Goal: Transaction & Acquisition: Purchase product/service

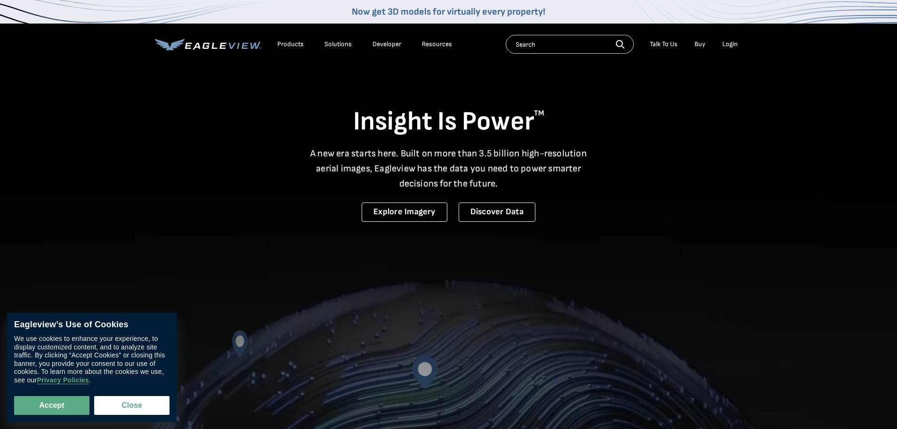
click at [735, 41] on div "Login" at bounding box center [731, 44] width 16 height 8
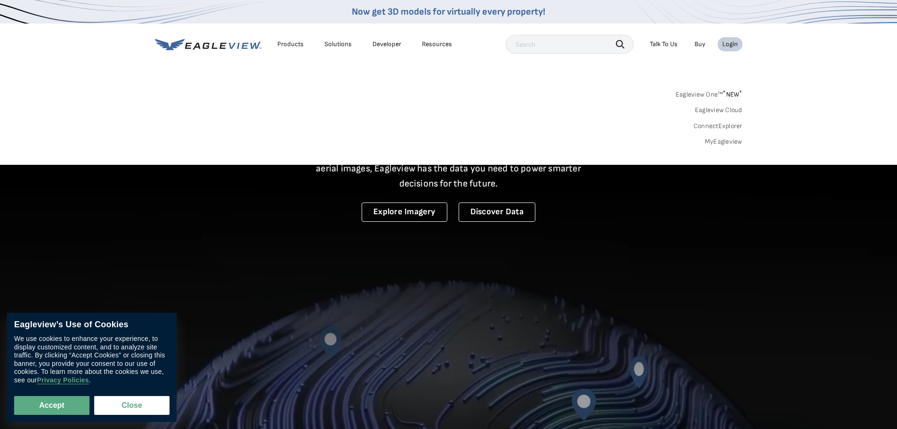
click at [718, 142] on link "MyEagleview" at bounding box center [724, 142] width 38 height 8
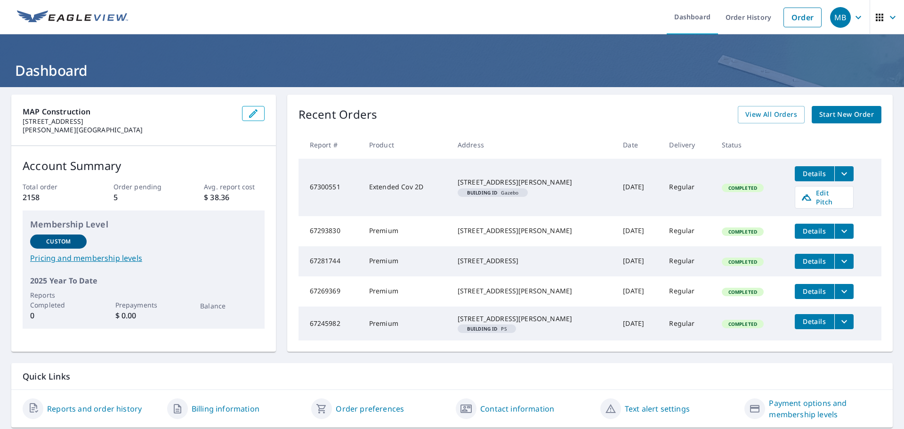
click at [855, 115] on span "Start New Order" at bounding box center [847, 115] width 55 height 12
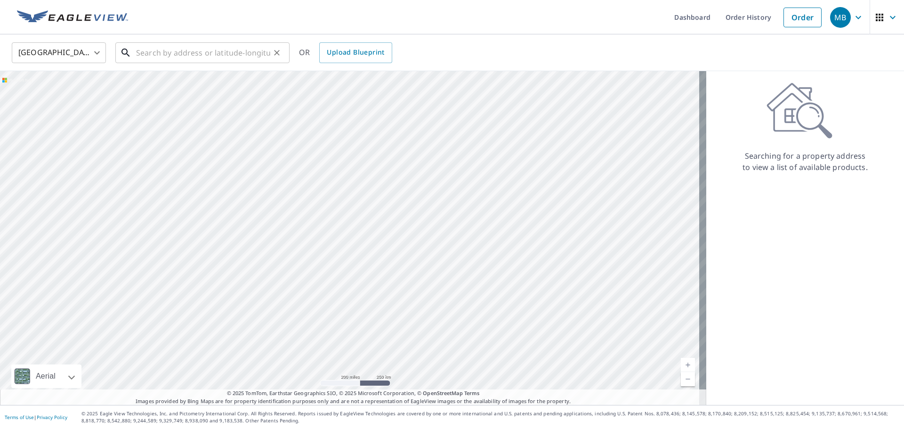
click at [248, 53] on input "text" at bounding box center [203, 53] width 134 height 26
paste input "17001 Alexander , Walton Hills, 44146"
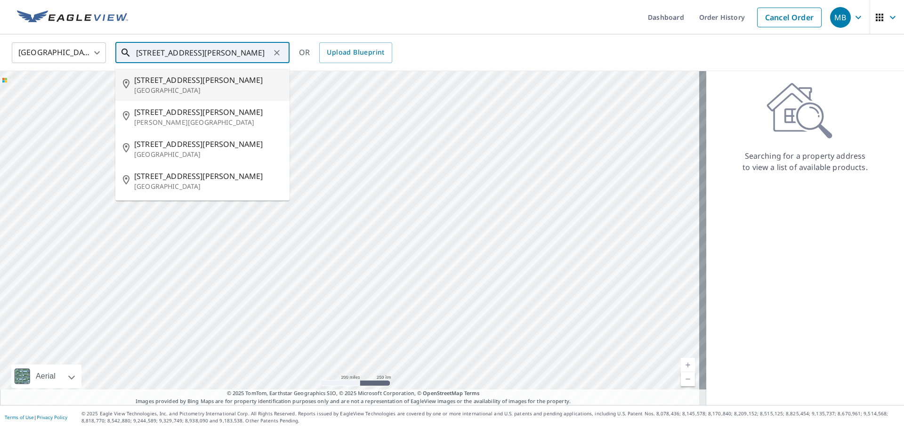
click at [181, 74] on span "17001 Alexander Rd" at bounding box center [208, 79] width 148 height 11
type input "17001 Alexander Rd Bedford, OH 44146"
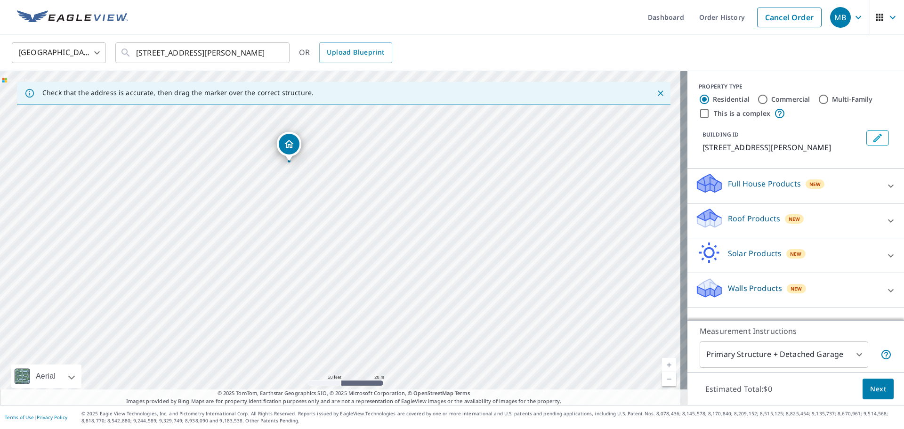
drag, startPoint x: 466, startPoint y: 284, endPoint x: 414, endPoint y: 209, distance: 91.2
click at [414, 209] on div "17001 Alexander Rd Bedford, OH 44146" at bounding box center [344, 238] width 688 height 334
drag, startPoint x: 414, startPoint y: 209, endPoint x: 362, endPoint y: 219, distance: 53.7
click at [362, 219] on div "17001 Alexander Rd Bedford, OH 44146" at bounding box center [344, 238] width 688 height 334
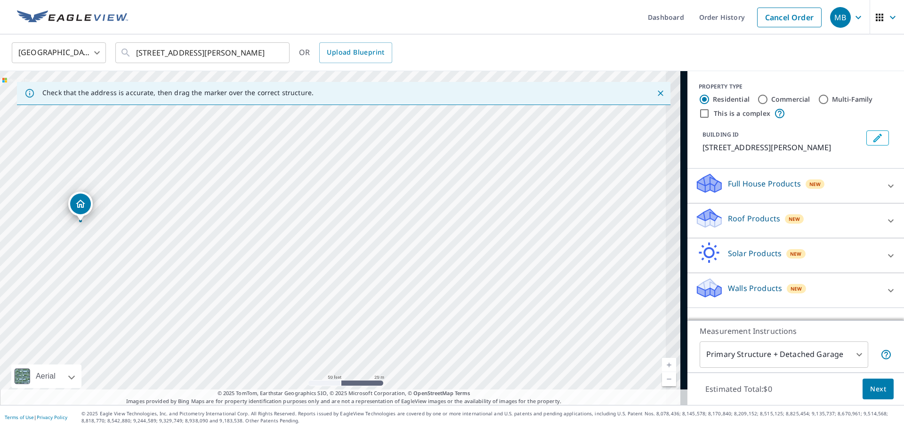
drag, startPoint x: 400, startPoint y: 270, endPoint x: 349, endPoint y: 272, distance: 51.4
click at [349, 272] on div "17001 Alexander Rd Bedford, OH 44146" at bounding box center [344, 238] width 688 height 334
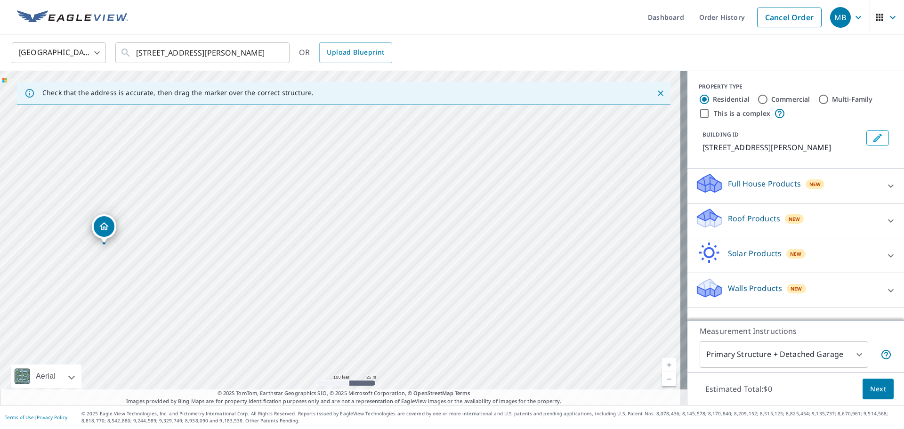
drag, startPoint x: 466, startPoint y: 270, endPoint x: 400, endPoint y: 266, distance: 65.6
click at [400, 266] on div "17001 Alexander Rd Bedford, OH 44146" at bounding box center [344, 238] width 688 height 334
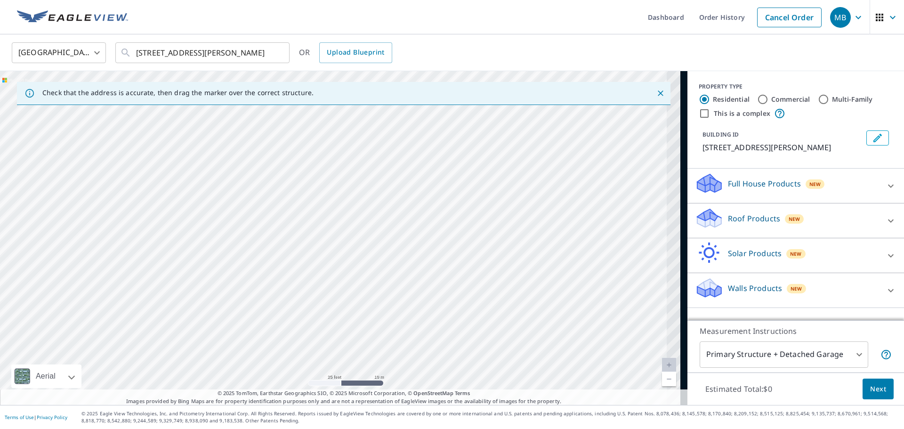
drag, startPoint x: 608, startPoint y: 290, endPoint x: 256, endPoint y: 290, distance: 352.3
click at [256, 290] on div "17001 Alexander Rd Bedford, OH 44146" at bounding box center [344, 238] width 688 height 334
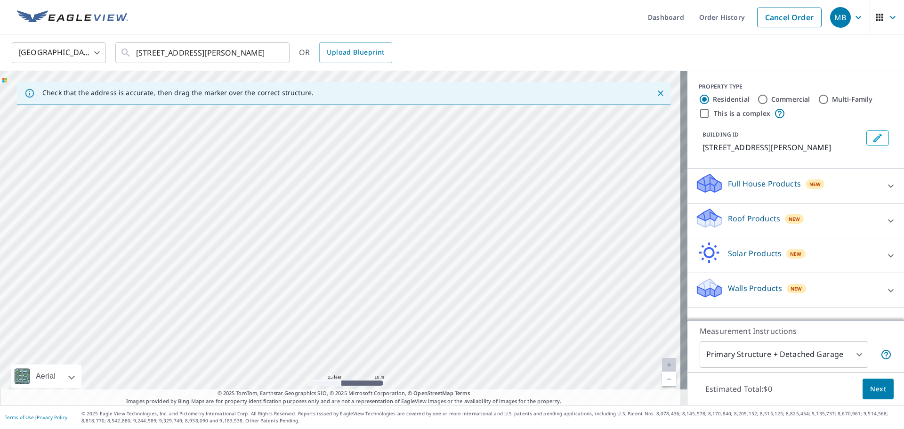
drag, startPoint x: 592, startPoint y: 312, endPoint x: 542, endPoint y: 201, distance: 122.1
click at [542, 201] on div "17001 Alexander Rd Bedford, OH 44146" at bounding box center [344, 238] width 688 height 334
drag, startPoint x: 581, startPoint y: 239, endPoint x: 333, endPoint y: 253, distance: 248.6
click at [333, 253] on div "17001 Alexander Rd Bedford, OH 44146" at bounding box center [344, 238] width 688 height 334
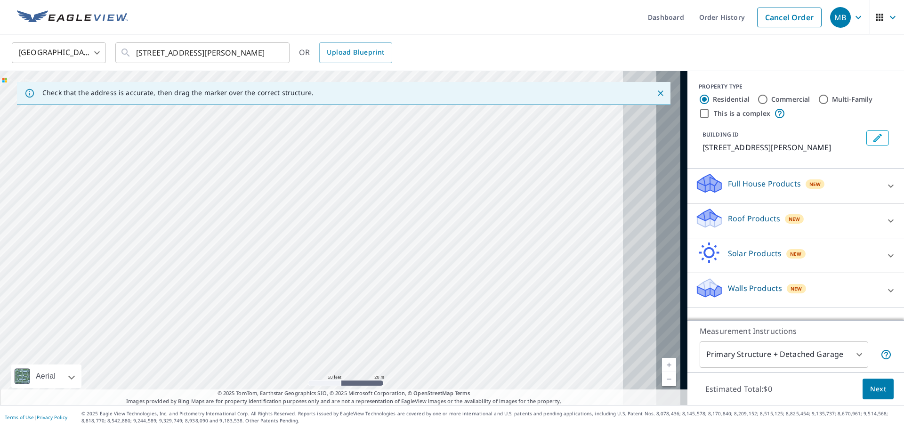
drag, startPoint x: 617, startPoint y: 259, endPoint x: 359, endPoint y: 250, distance: 258.3
click at [344, 253] on div "17001 Alexander Rd Bedford, OH 44146" at bounding box center [344, 238] width 688 height 334
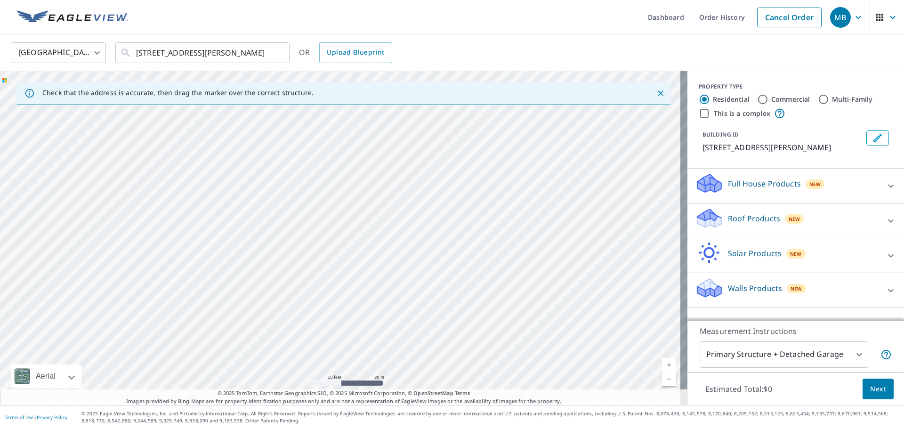
drag, startPoint x: 503, startPoint y: 249, endPoint x: 437, endPoint y: 249, distance: 66.4
click at [437, 249] on div "17001 Alexander Rd Bedford, OH 44146" at bounding box center [344, 238] width 688 height 334
drag, startPoint x: 358, startPoint y: 259, endPoint x: 465, endPoint y: 258, distance: 106.4
click at [465, 258] on div "17001 Alexander Rd Bedford, OH 44146" at bounding box center [344, 238] width 688 height 334
drag, startPoint x: 363, startPoint y: 245, endPoint x: 423, endPoint y: 246, distance: 60.8
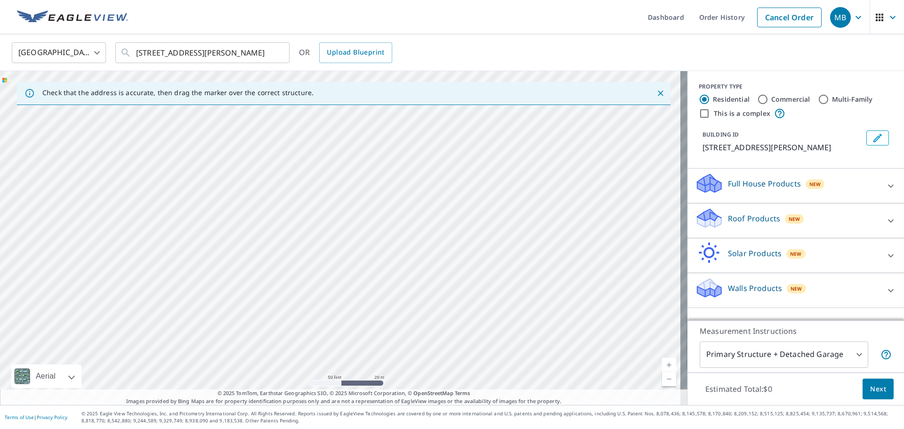
click at [423, 246] on div "17001 Alexander Rd Bedford, OH 44146" at bounding box center [344, 238] width 688 height 334
drag, startPoint x: 325, startPoint y: 244, endPoint x: 409, endPoint y: 247, distance: 84.8
click at [409, 247] on div "17001 Alexander Rd Bedford, OH 44146" at bounding box center [344, 238] width 688 height 334
drag, startPoint x: 347, startPoint y: 245, endPoint x: 393, endPoint y: 250, distance: 46.4
click at [393, 250] on div "17001 Alexander Rd Bedford, OH 44146" at bounding box center [344, 238] width 688 height 334
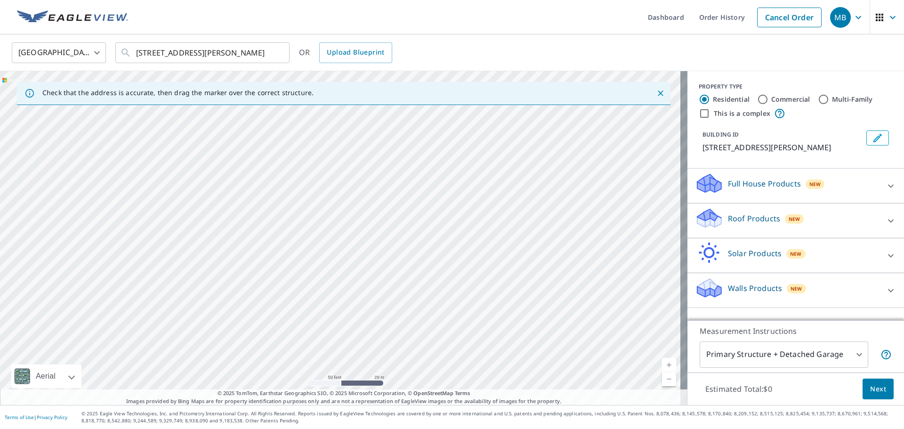
drag, startPoint x: 325, startPoint y: 246, endPoint x: 398, endPoint y: 363, distance: 138.2
click at [398, 363] on div "17001 Alexander Rd Bedford, OH 44146" at bounding box center [344, 238] width 688 height 334
drag, startPoint x: 385, startPoint y: 319, endPoint x: 677, endPoint y: 216, distance: 310.1
click at [671, 217] on div "17001 Alexander Rd Bedford, OH 44146" at bounding box center [344, 238] width 688 height 334
drag, startPoint x: 448, startPoint y: 227, endPoint x: 645, endPoint y: 230, distance: 196.9
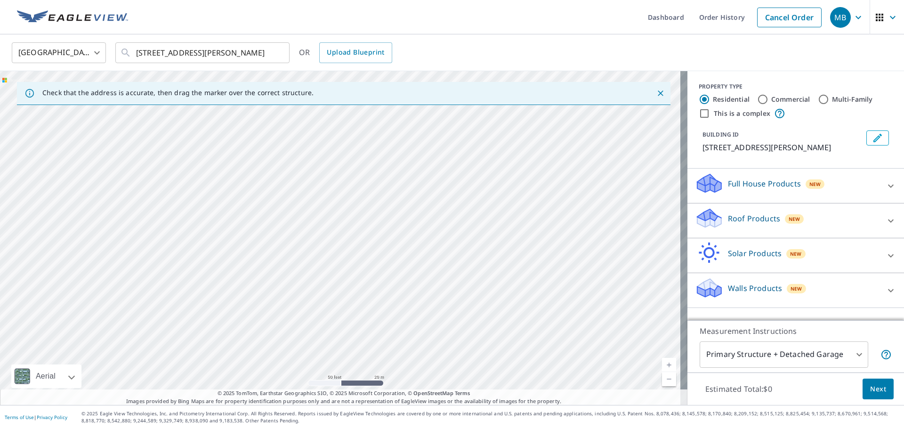
click at [645, 230] on div "17001 Alexander Rd Bedford, OH 44146" at bounding box center [344, 238] width 688 height 334
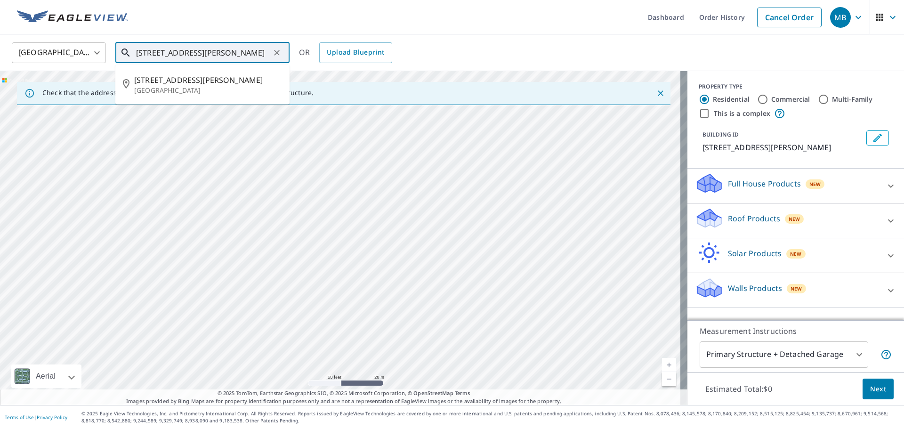
click at [236, 50] on input "17001 Alexander Rd Bedford, OH 44146" at bounding box center [203, 53] width 134 height 26
click at [191, 82] on span "17001 Alexander Rd" at bounding box center [208, 79] width 148 height 11
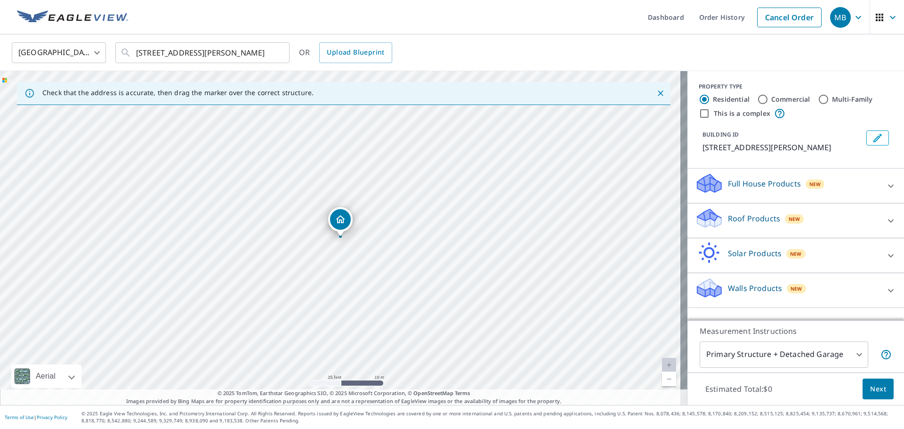
click at [766, 213] on p "Roof Products" at bounding box center [754, 218] width 52 height 11
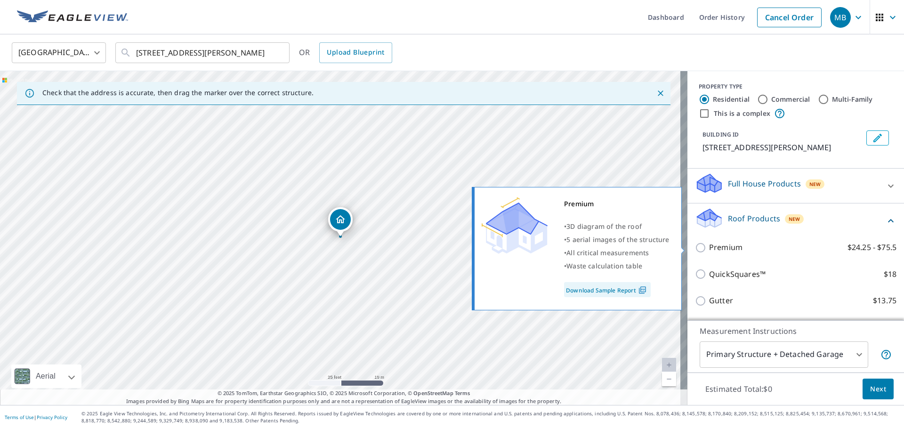
click at [695, 247] on input "Premium $24.25 - $75.5" at bounding box center [702, 247] width 14 height 11
checkbox input "true"
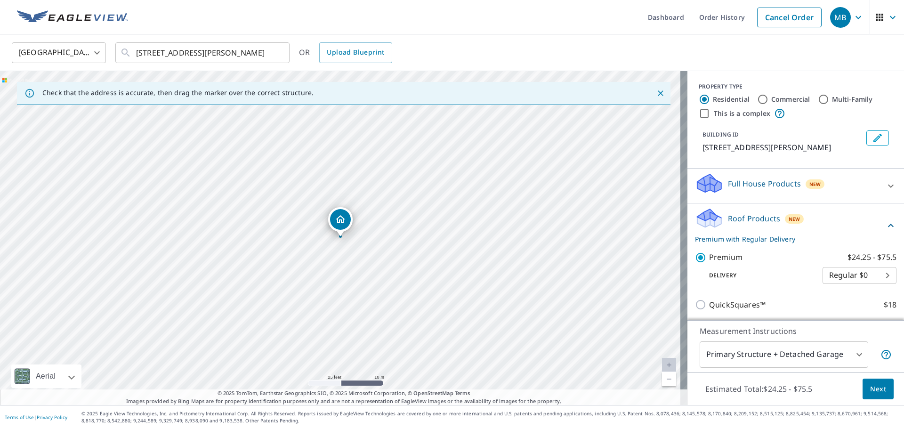
click at [863, 390] on button "Next" at bounding box center [878, 389] width 31 height 21
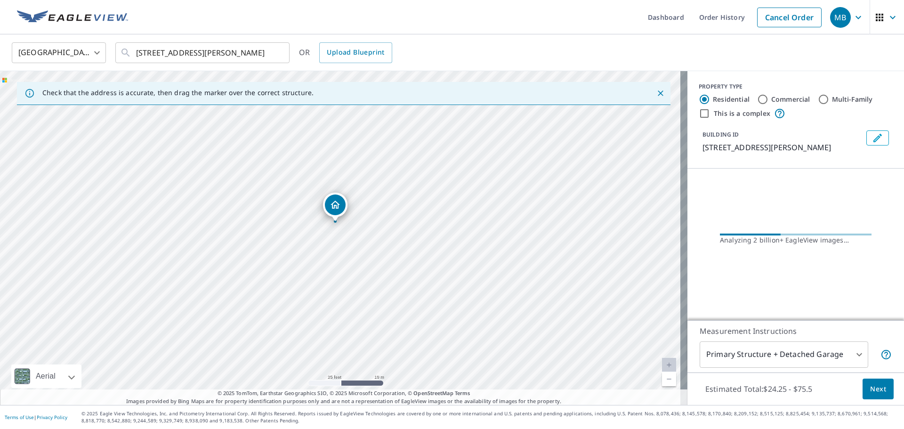
drag, startPoint x: 398, startPoint y: 262, endPoint x: 400, endPoint y: 240, distance: 22.3
click at [400, 240] on div "17001 Alexander Rd Bedford, OH 44146" at bounding box center [344, 238] width 688 height 334
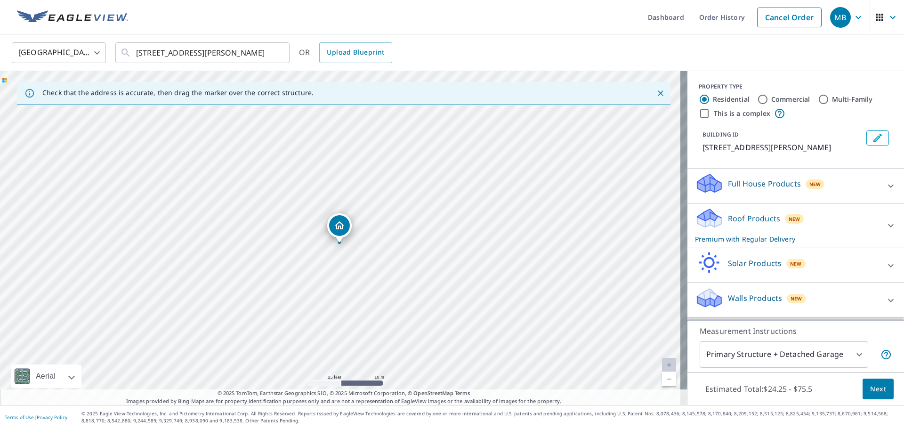
click at [742, 220] on p "Roof Products" at bounding box center [754, 218] width 52 height 11
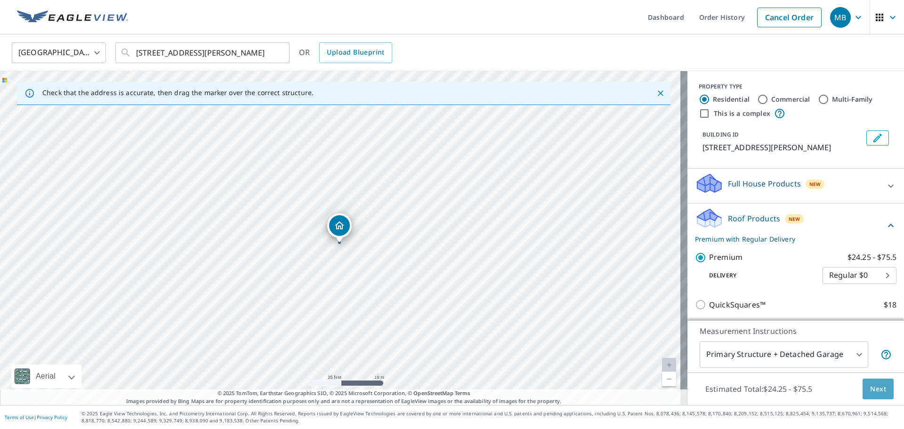
click at [874, 387] on span "Next" at bounding box center [878, 389] width 16 height 12
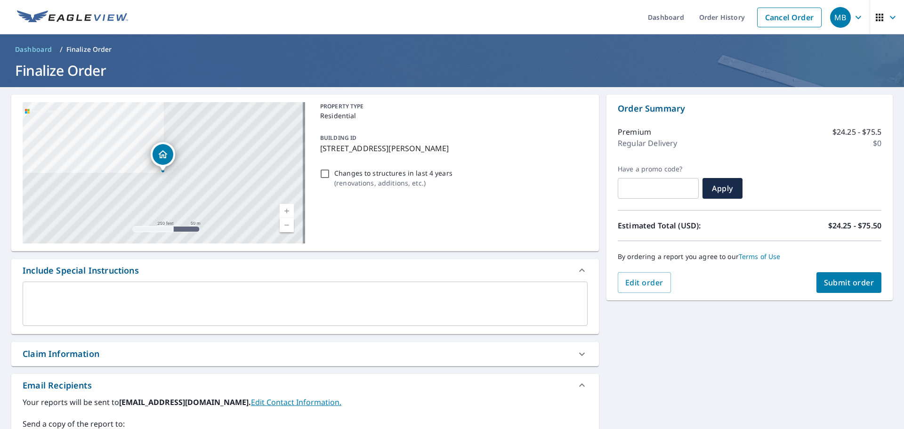
click at [828, 276] on button "Submit order" at bounding box center [849, 282] width 65 height 21
